Goal: Transaction & Acquisition: Purchase product/service

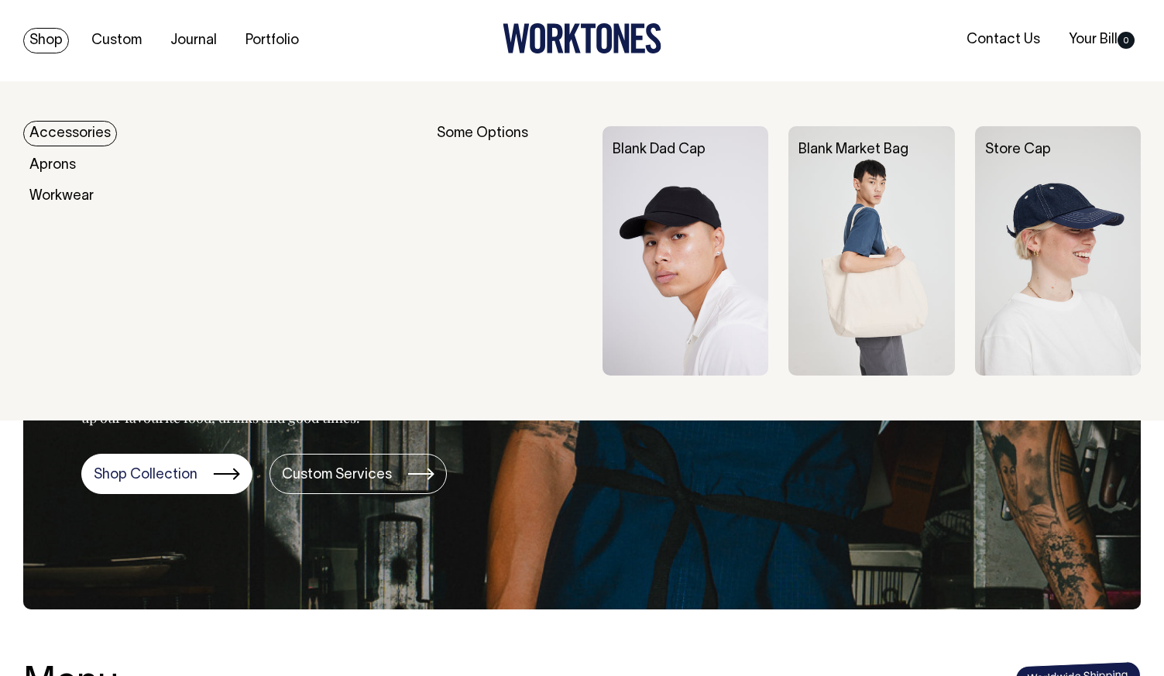
click at [42, 36] on link "Shop" at bounding box center [46, 41] width 46 height 26
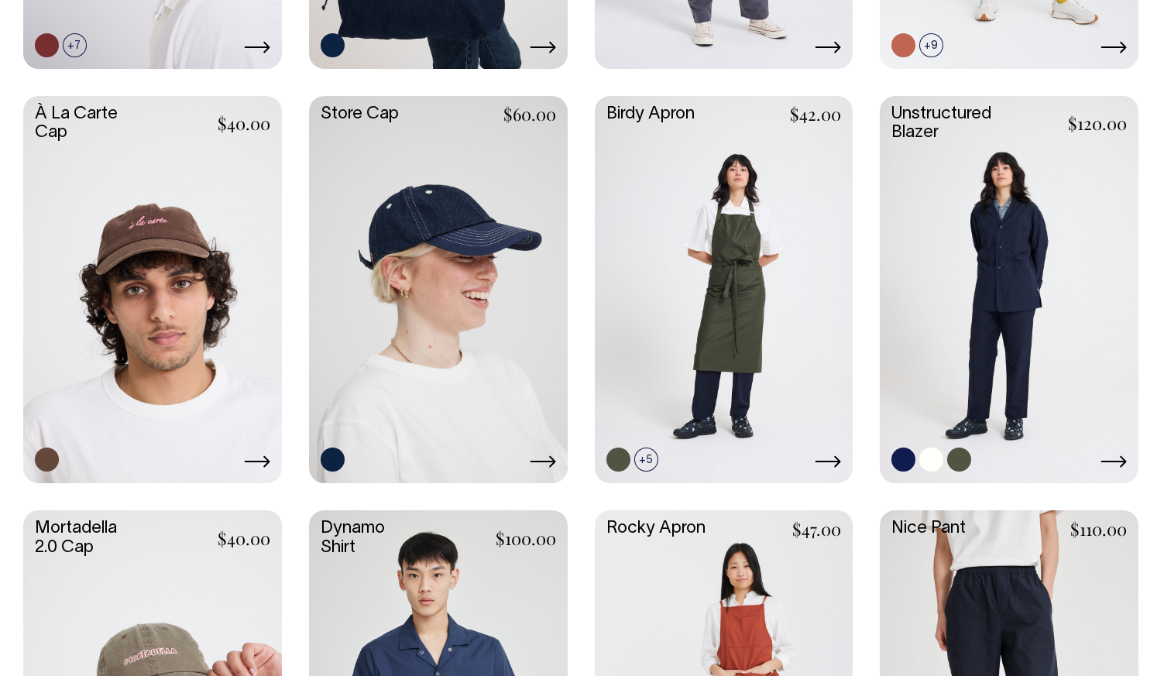
scroll to position [1067, 0]
click at [828, 343] on link at bounding box center [724, 289] width 259 height 385
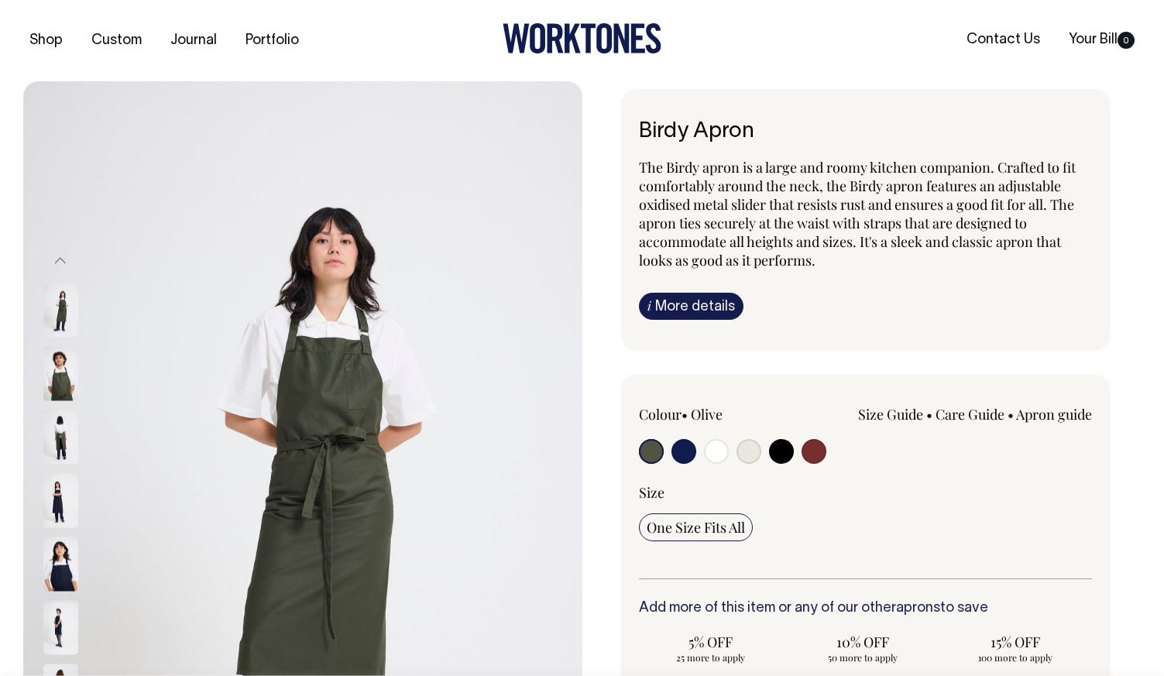
click at [716, 447] on input "radio" at bounding box center [716, 451] width 25 height 25
radio input "true"
select select "Off-White"
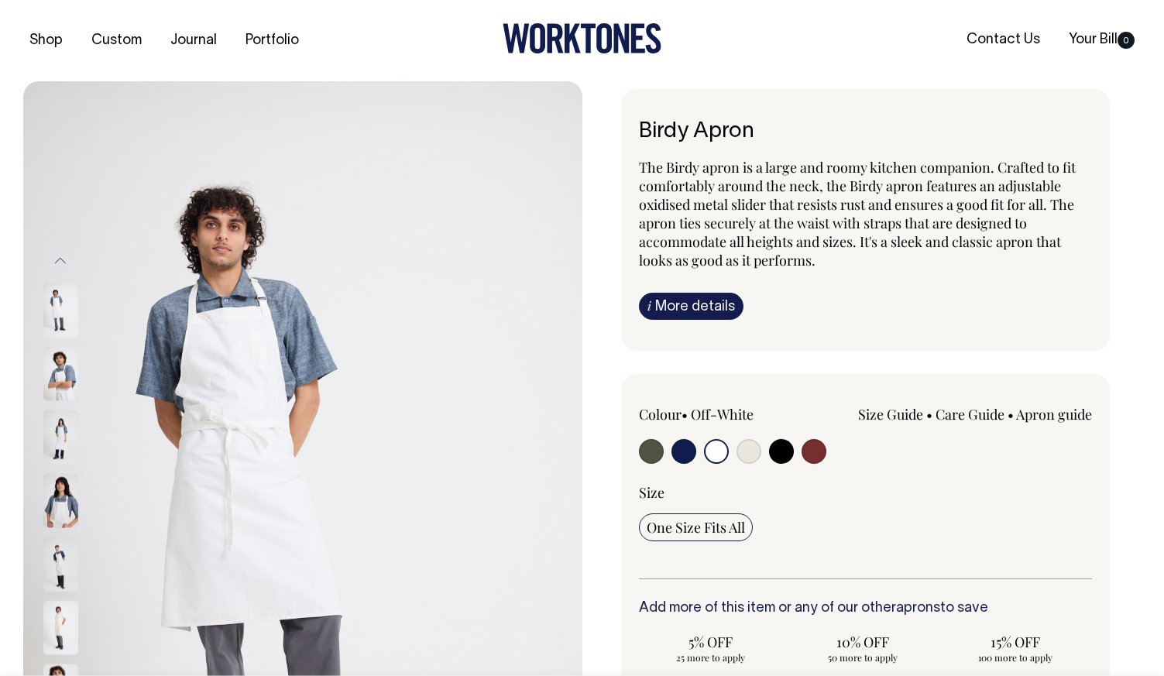
click at [746, 451] on input "radio" at bounding box center [748, 451] width 25 height 25
radio input "true"
select select "Natural"
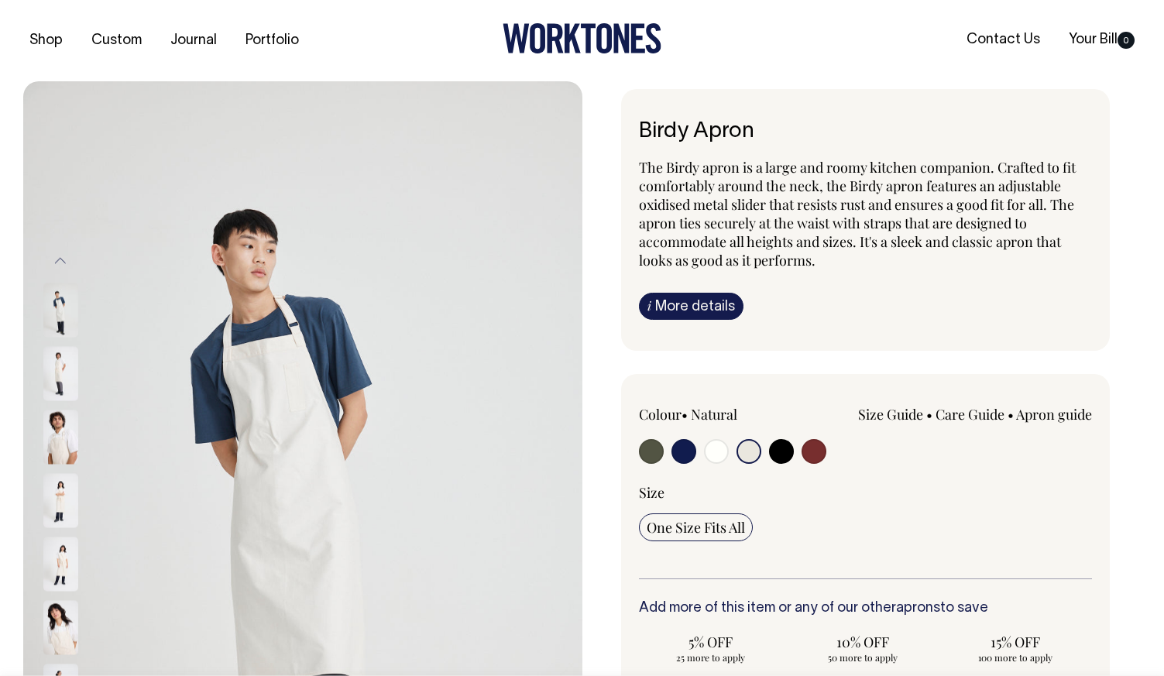
click at [643, 451] on input "radio" at bounding box center [651, 451] width 25 height 25
radio input "true"
select select "Olive"
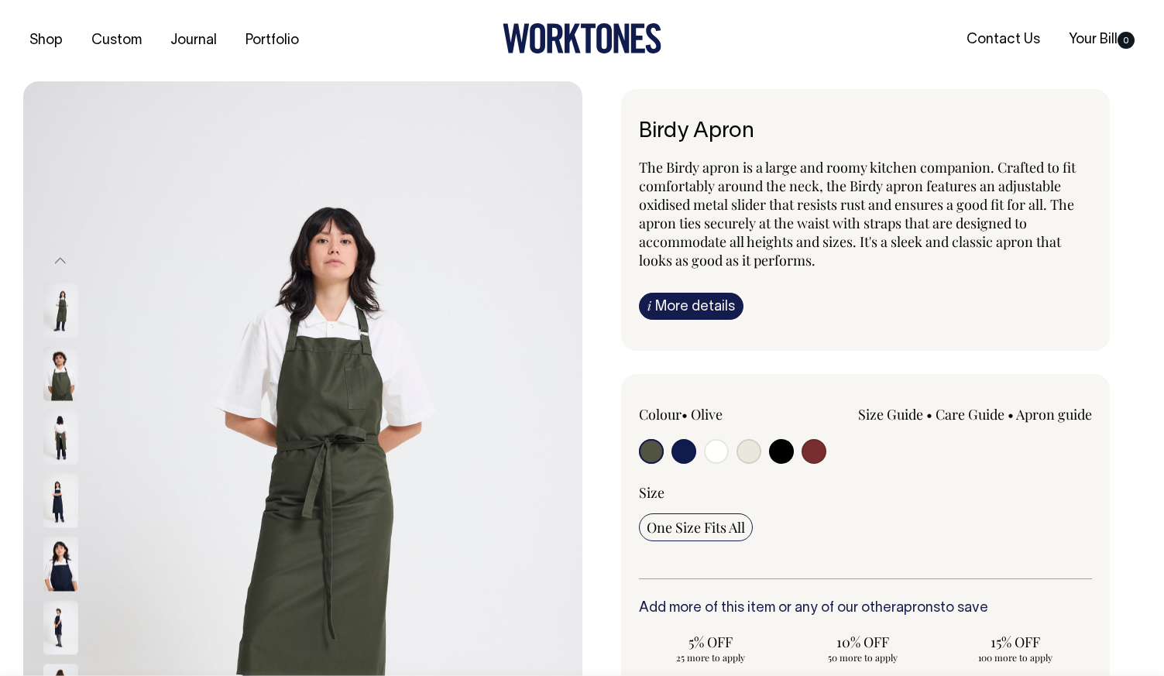
click at [717, 450] on input "radio" at bounding box center [716, 451] width 25 height 25
radio input "true"
select select "Off-White"
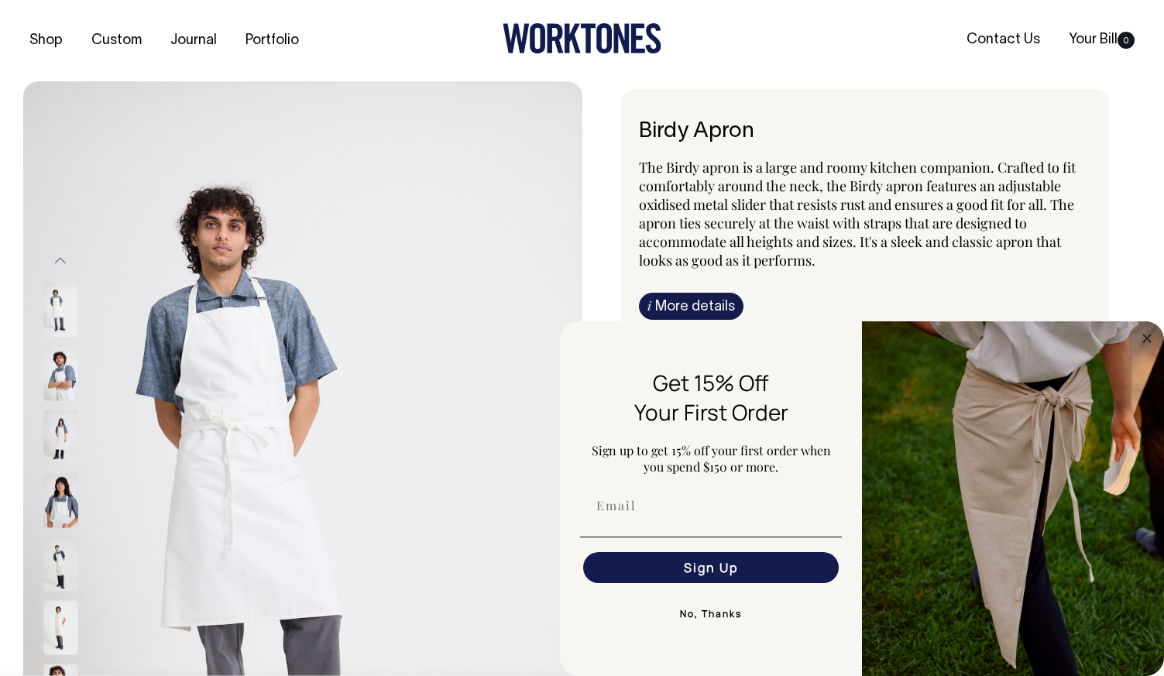
click at [64, 445] on img at bounding box center [60, 437] width 35 height 54
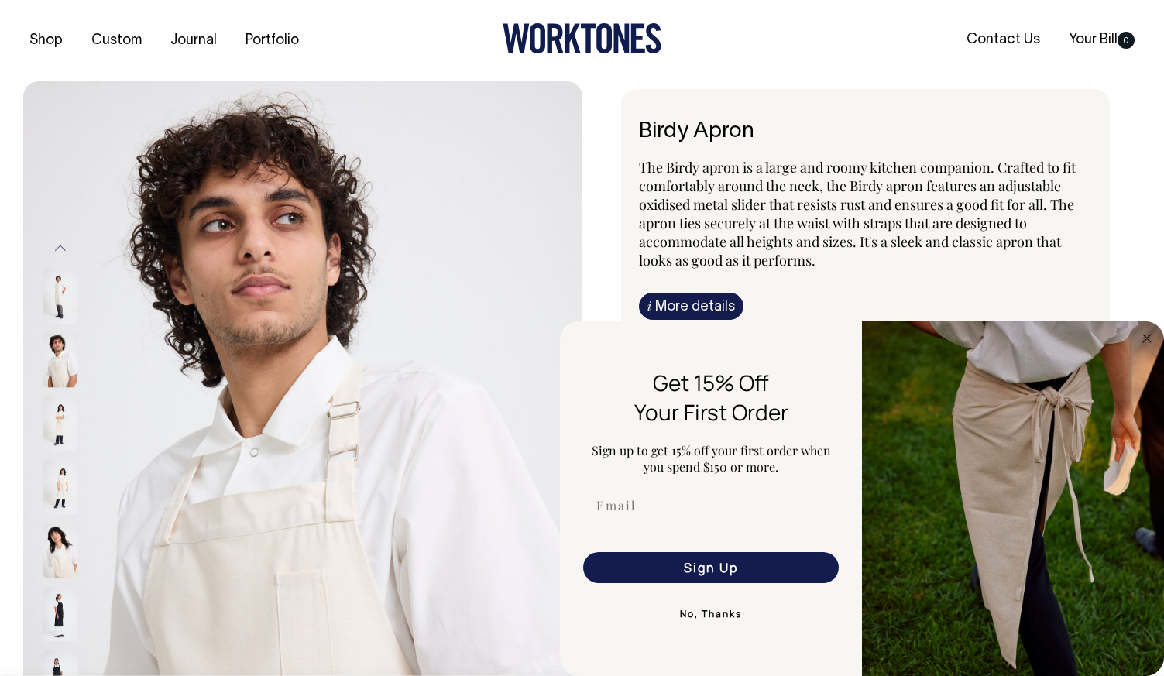
click at [60, 409] on img at bounding box center [60, 424] width 35 height 54
click at [65, 356] on img at bounding box center [60, 361] width 35 height 54
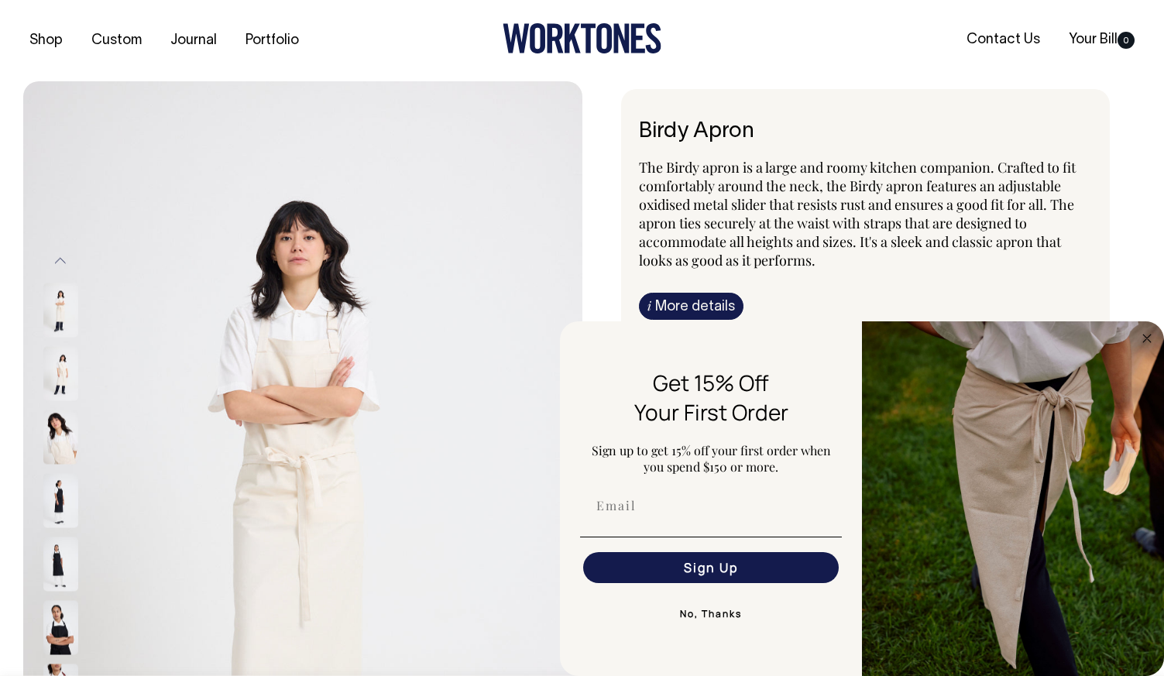
drag, startPoint x: 728, startPoint y: 609, endPoint x: 791, endPoint y: 546, distance: 89.8
click at [728, 609] on button "No, Thanks" at bounding box center [711, 613] width 262 height 31
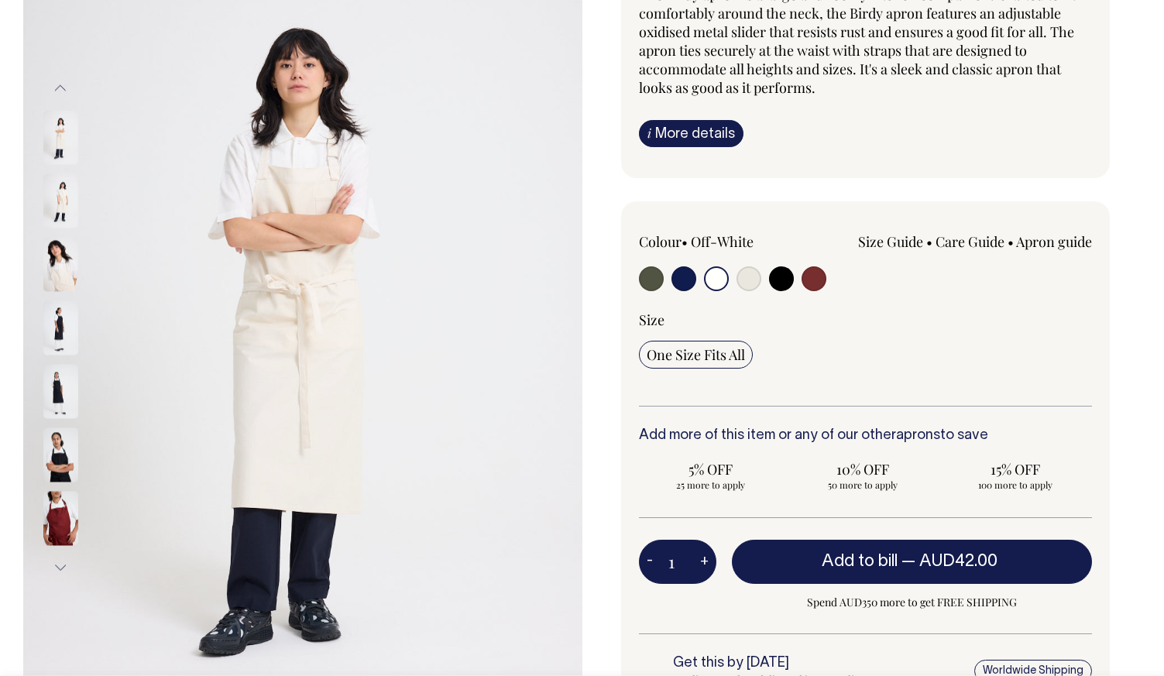
scroll to position [173, 0]
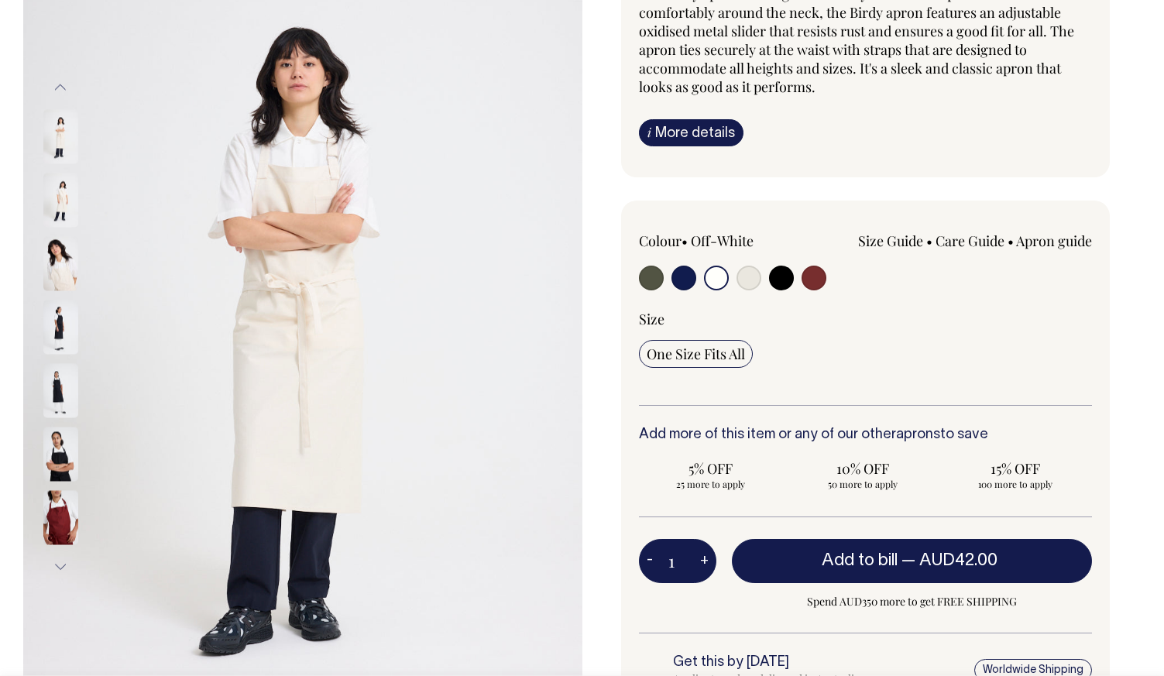
click at [643, 275] on input "radio" at bounding box center [651, 278] width 25 height 25
radio input "true"
select select "Olive"
